Goal: Find specific page/section: Find specific page/section

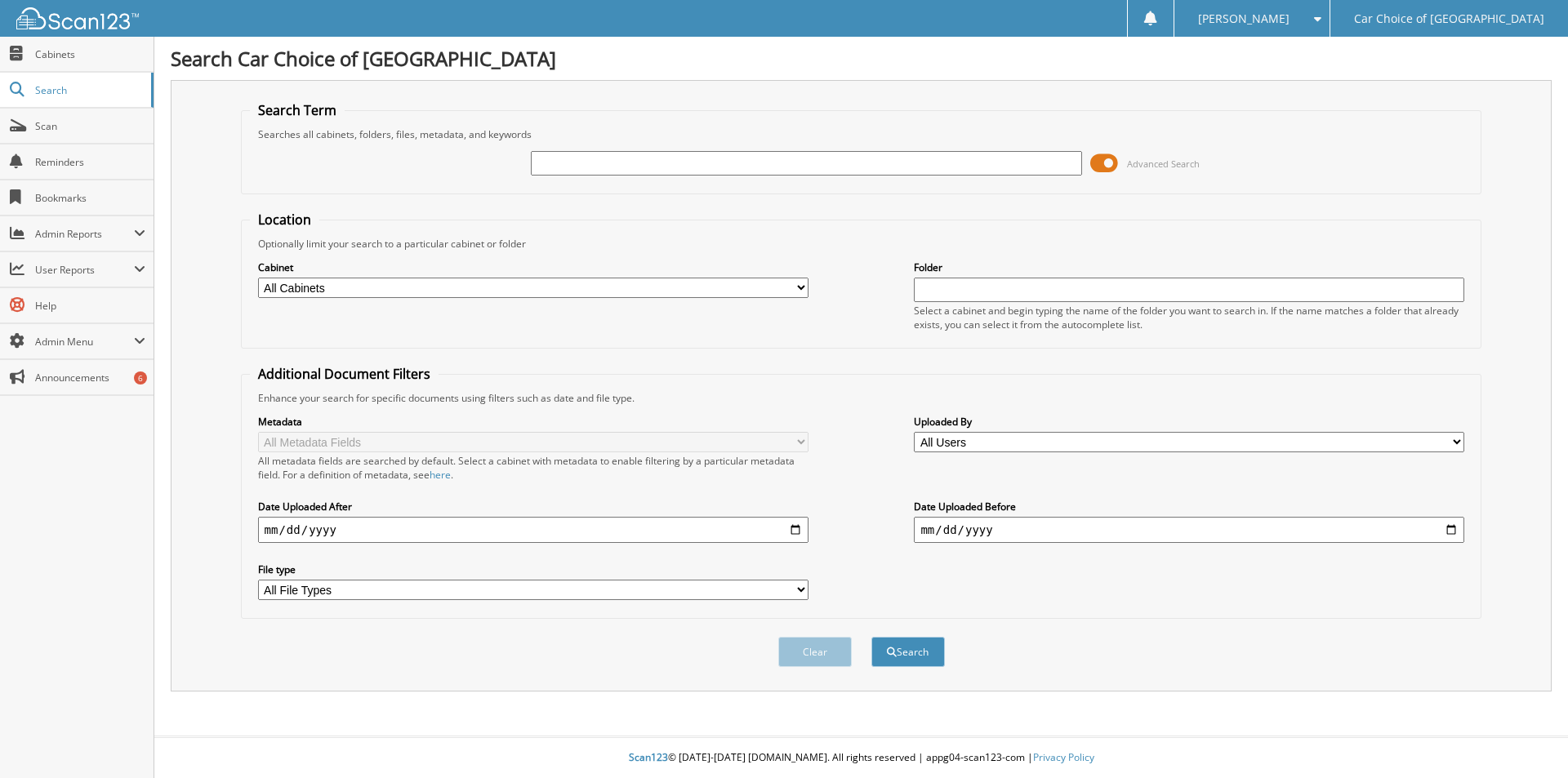
click at [635, 127] on div "Searches all cabinets, folders, files, metadata, and keywords" at bounding box center [862, 134] width 1224 height 14
click at [613, 161] on input "text" at bounding box center [806, 163] width 550 height 24
type input "236197"
click at [871, 637] on button "Search" at bounding box center [908, 651] width 74 height 30
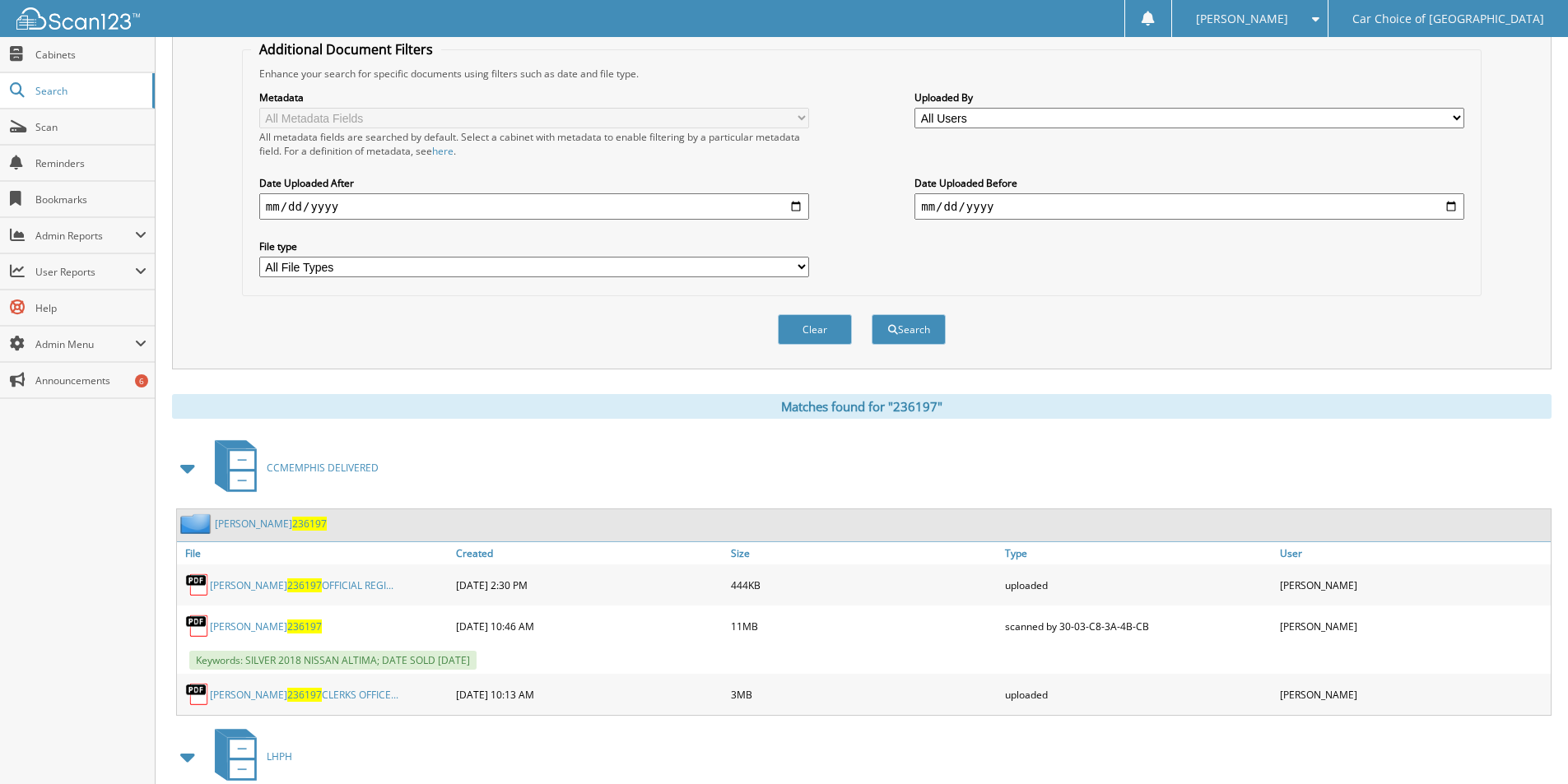
scroll to position [329, 0]
click at [266, 518] on link "[PERSON_NAME] 236197" at bounding box center [270, 522] width 112 height 14
